Goal: Obtain resource: Obtain resource

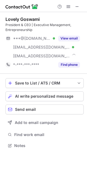
scroll to position [142, 87]
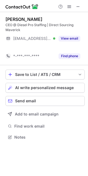
scroll to position [125, 88]
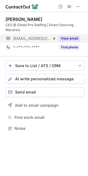
click at [69, 40] on button "View email" at bounding box center [70, 38] width 22 height 5
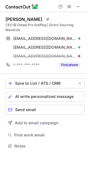
scroll to position [142, 88]
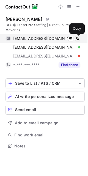
click at [78, 40] on span at bounding box center [77, 38] width 4 height 4
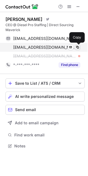
click at [78, 47] on span at bounding box center [77, 47] width 4 height 4
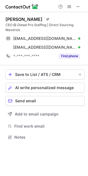
scroll to position [133, 88]
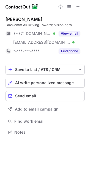
scroll to position [128, 88]
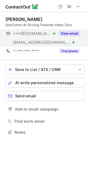
click at [72, 32] on button "View email" at bounding box center [70, 33] width 22 height 5
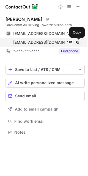
click at [78, 42] on span at bounding box center [77, 42] width 4 height 4
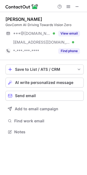
scroll to position [128, 87]
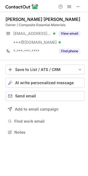
scroll to position [128, 88]
